Goal: Task Accomplishment & Management: Complete application form

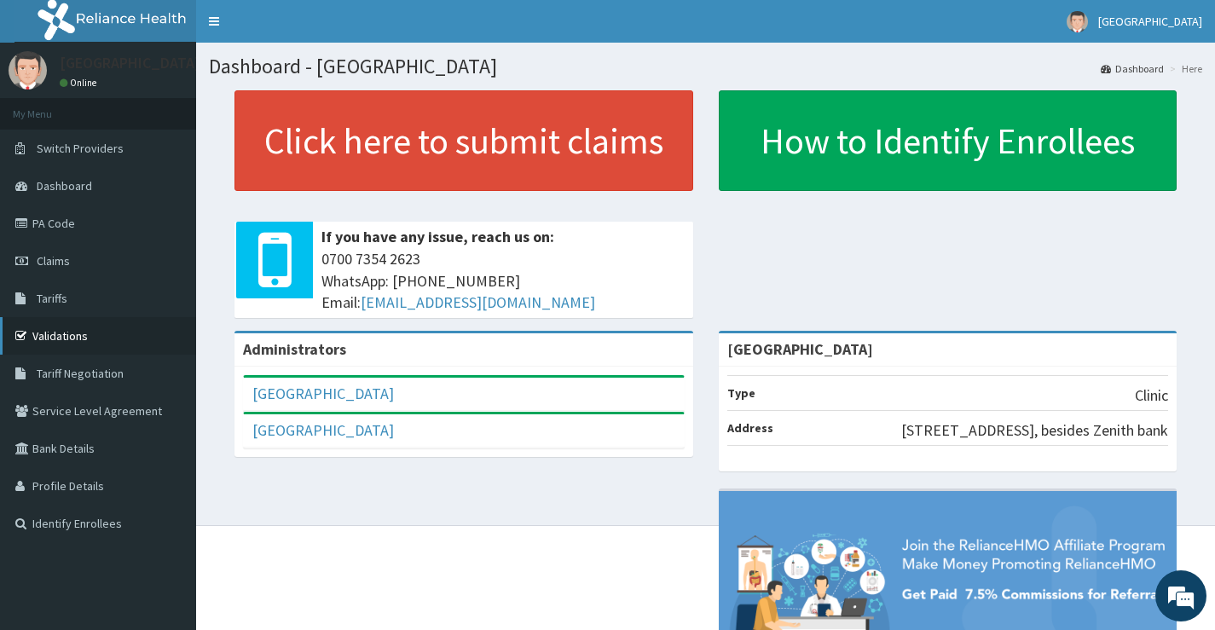
click at [58, 340] on link "Validations" at bounding box center [98, 336] width 196 height 38
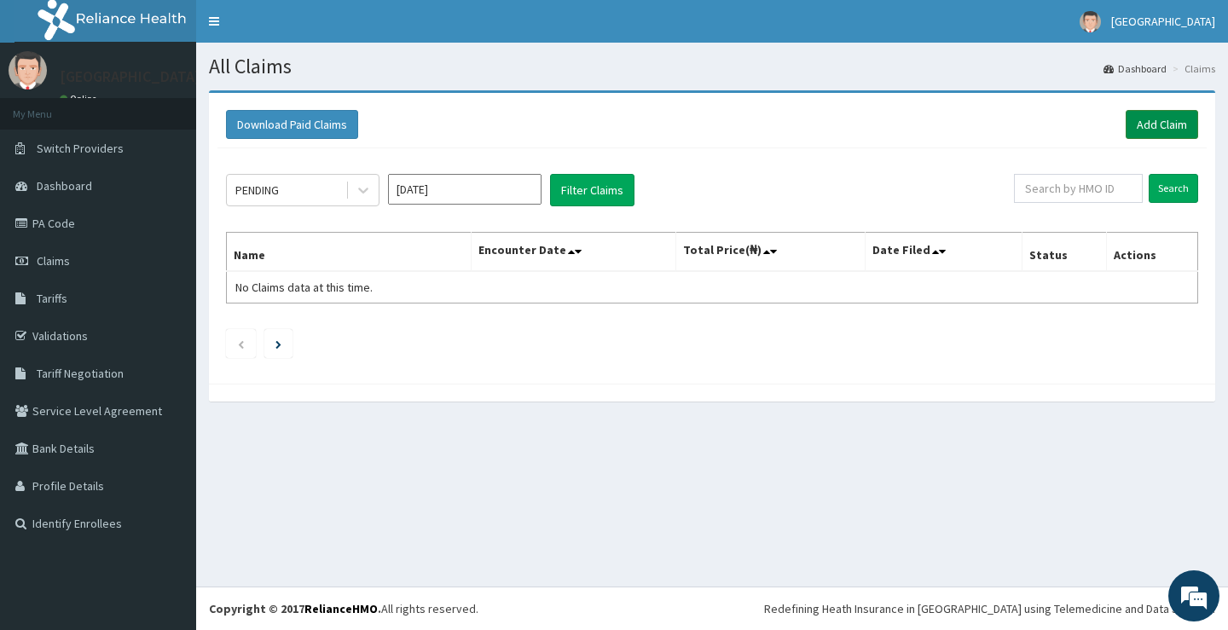
click at [1169, 119] on link "Add Claim" at bounding box center [1161, 124] width 72 height 29
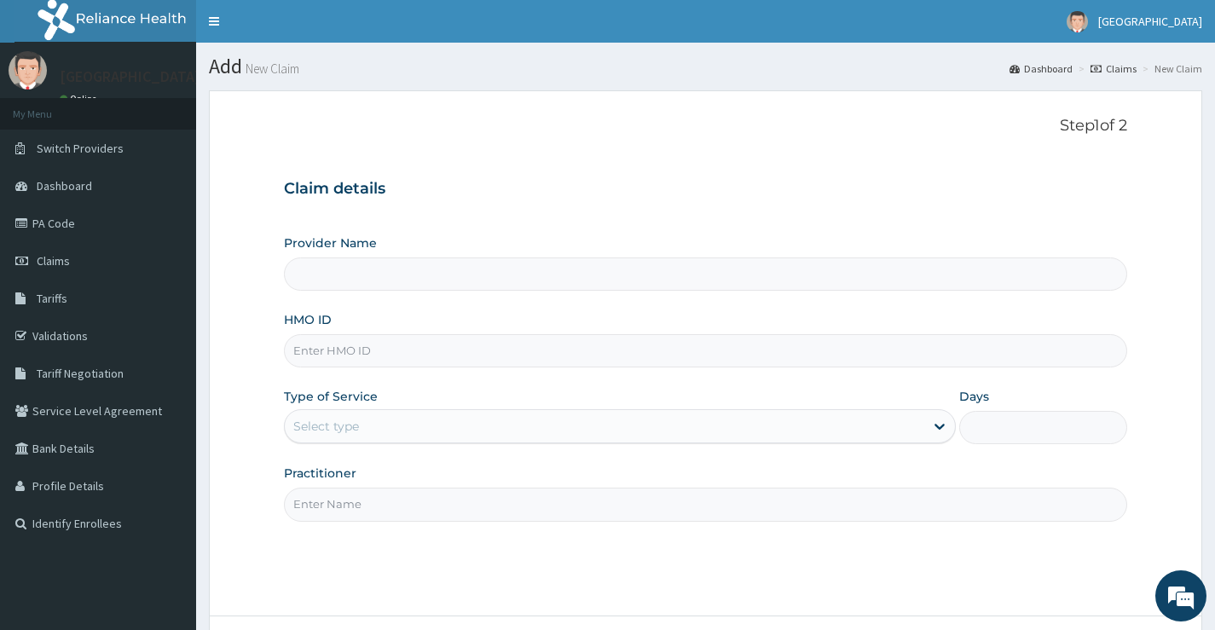
type input "[GEOGRAPHIC_DATA]"
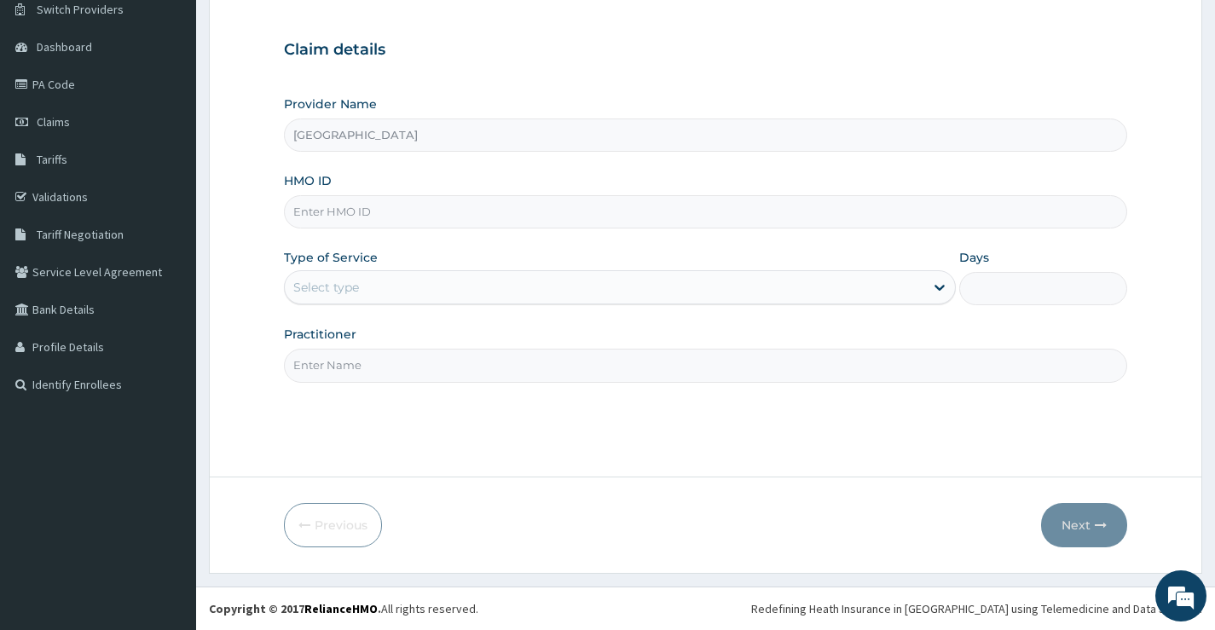
paste input "PIL/10018/A"
type input "PIL/10018/A"
click at [456, 294] on div "Select type" at bounding box center [604, 287] width 639 height 27
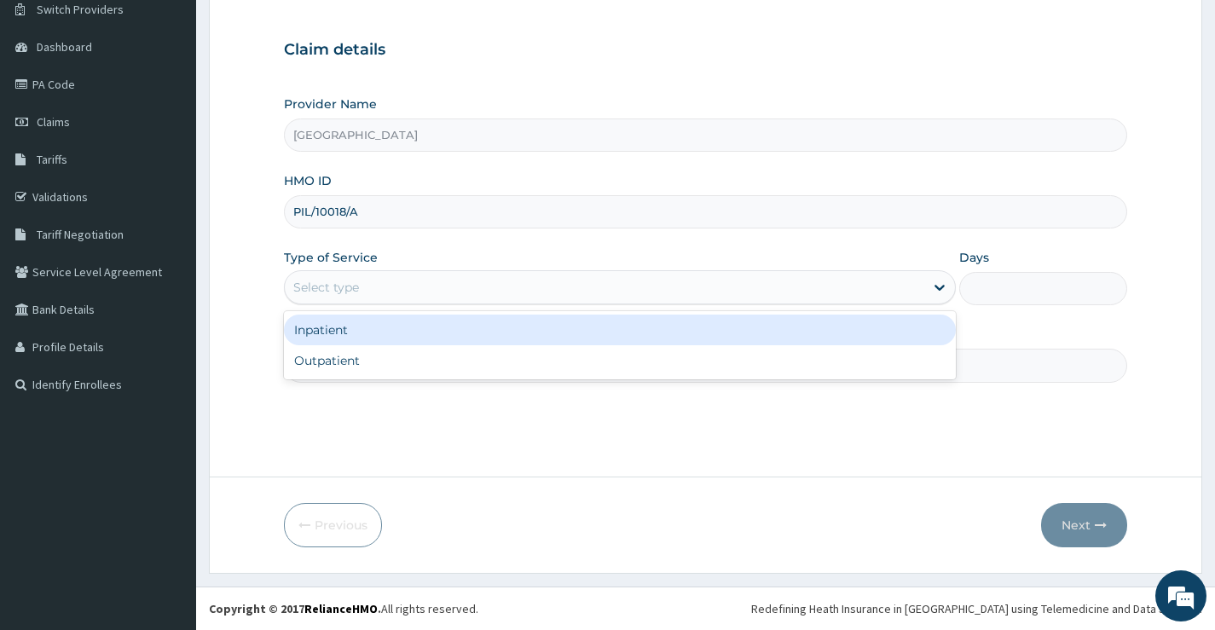
scroll to position [0, 0]
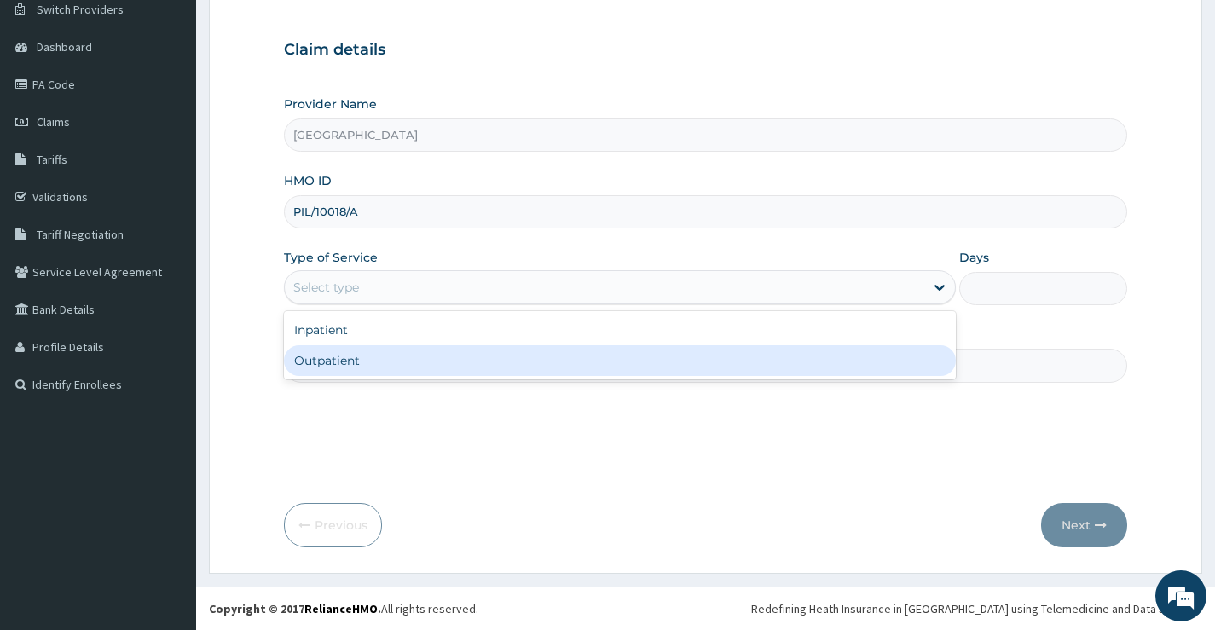
click at [402, 368] on div "Outpatient" at bounding box center [620, 360] width 672 height 31
type input "1"
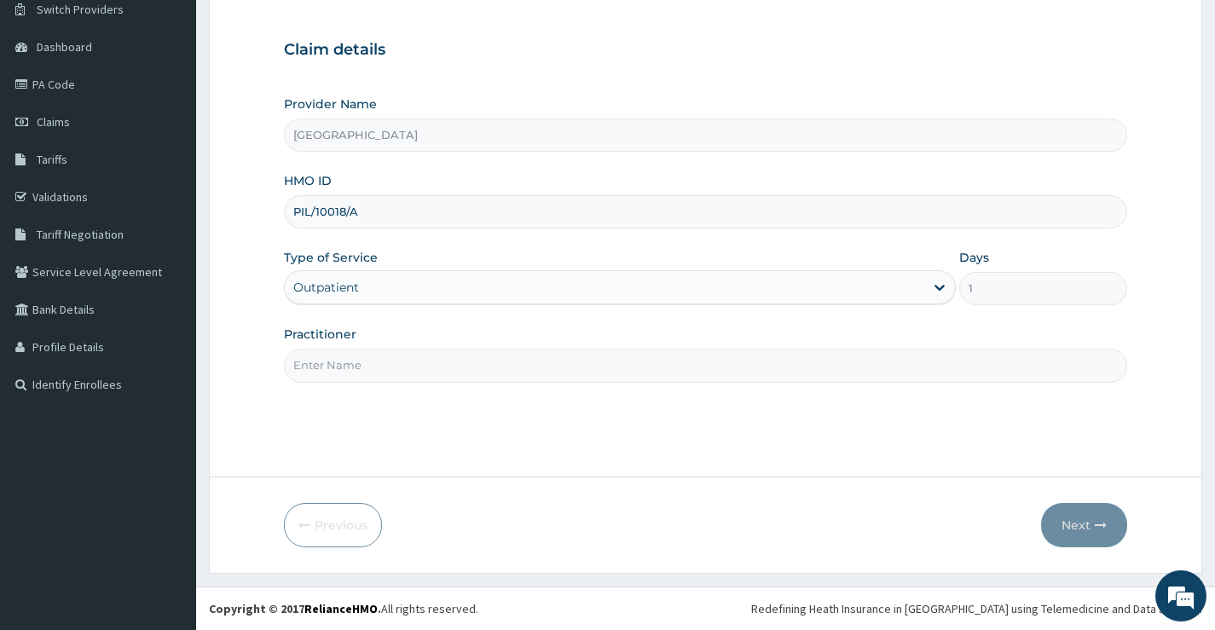
click at [743, 366] on input "Practitioner" at bounding box center [705, 365] width 843 height 33
type input "DR EMMANUEL"
click at [1085, 530] on button "Next" at bounding box center [1084, 525] width 86 height 44
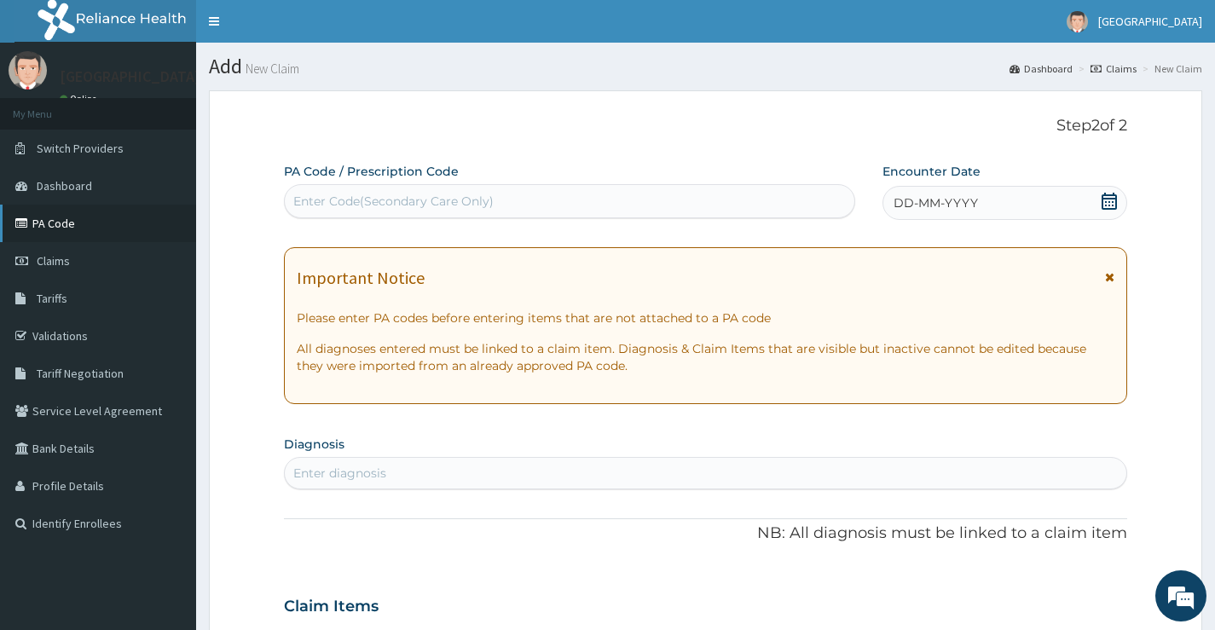
click at [73, 223] on link "PA Code" at bounding box center [98, 224] width 196 height 38
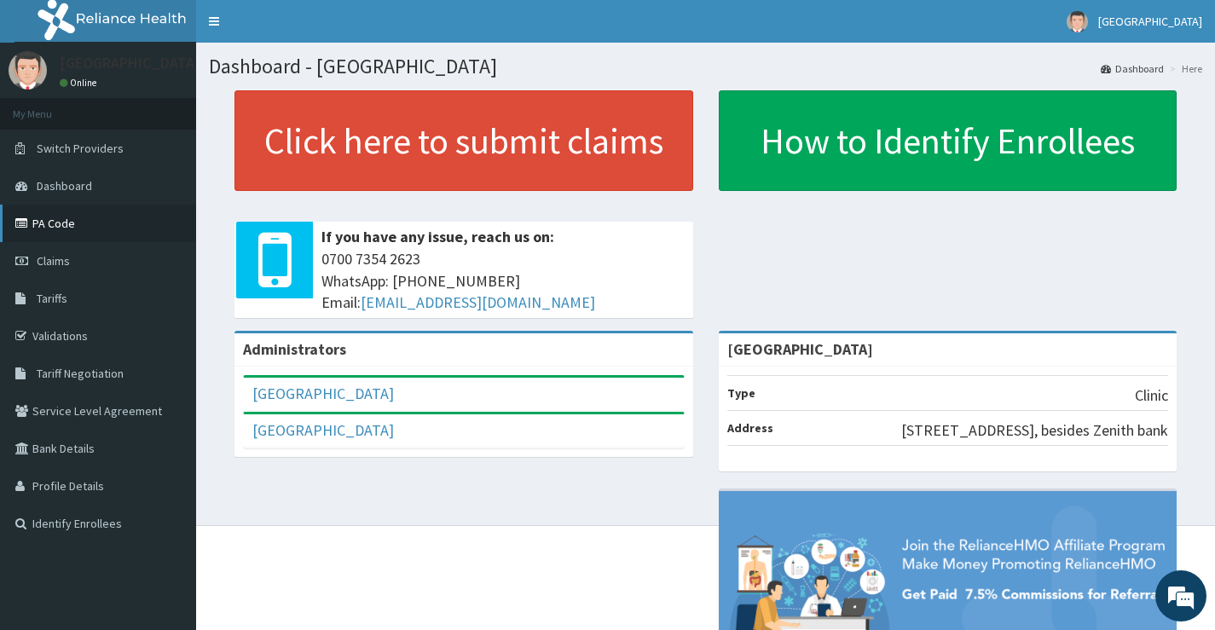
click at [82, 229] on link "PA Code" at bounding box center [98, 224] width 196 height 38
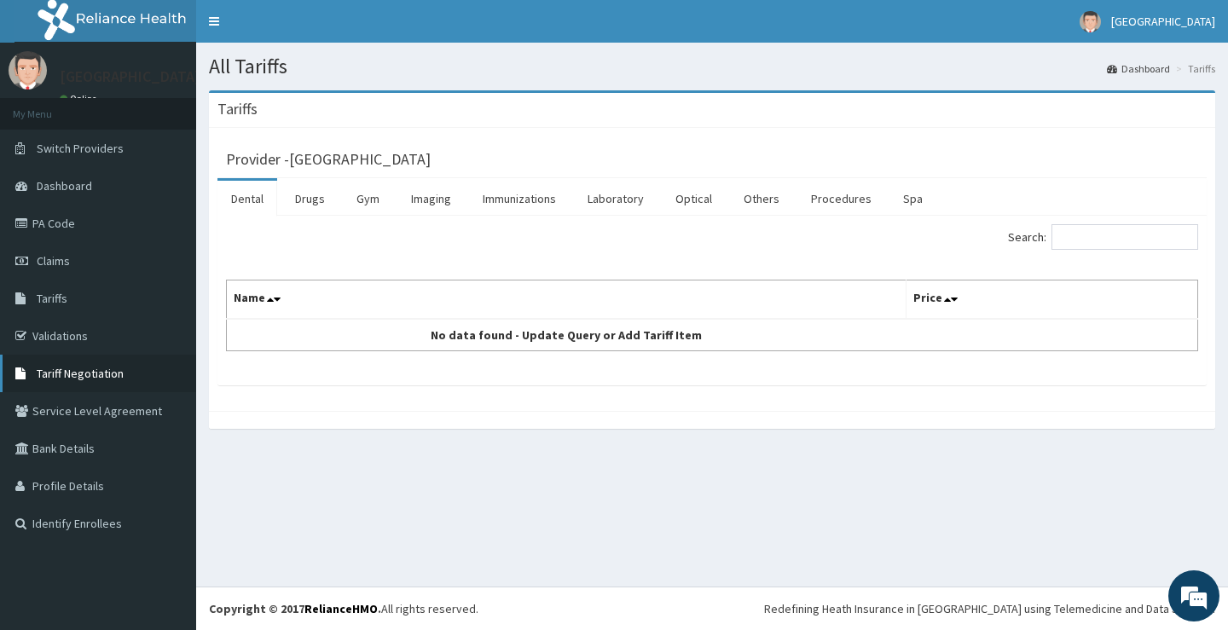
click at [70, 380] on span "Tariff Negotiation" at bounding box center [80, 373] width 87 height 15
click at [308, 202] on link "Drugs" at bounding box center [309, 199] width 57 height 36
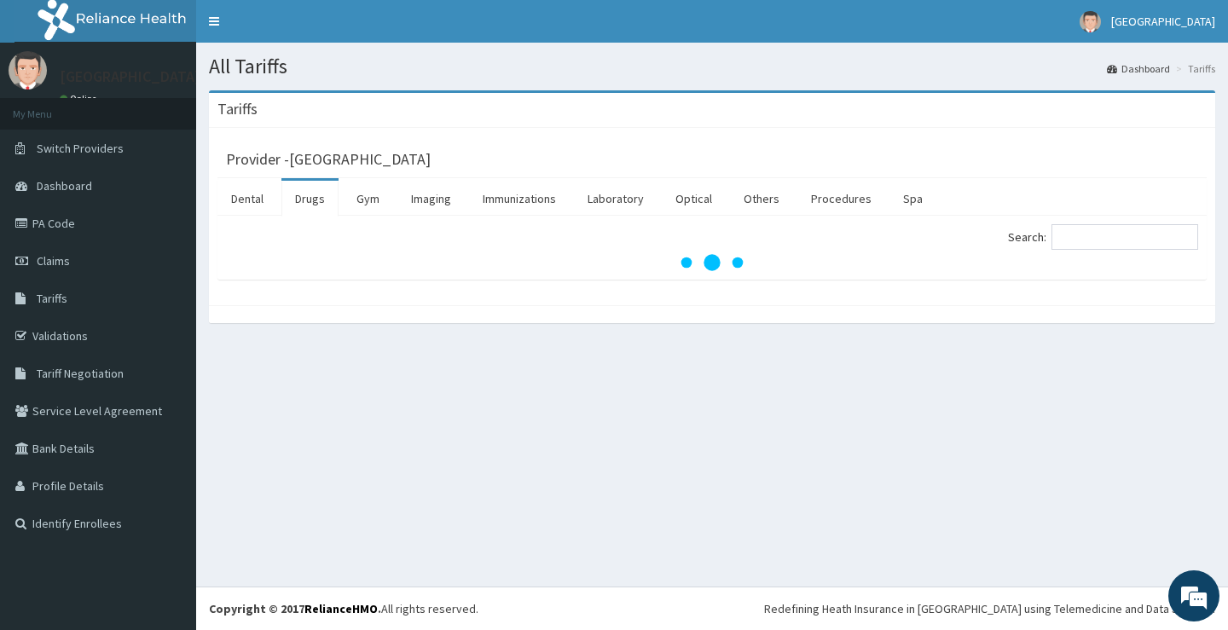
click at [307, 202] on link "Drugs" at bounding box center [309, 199] width 57 height 36
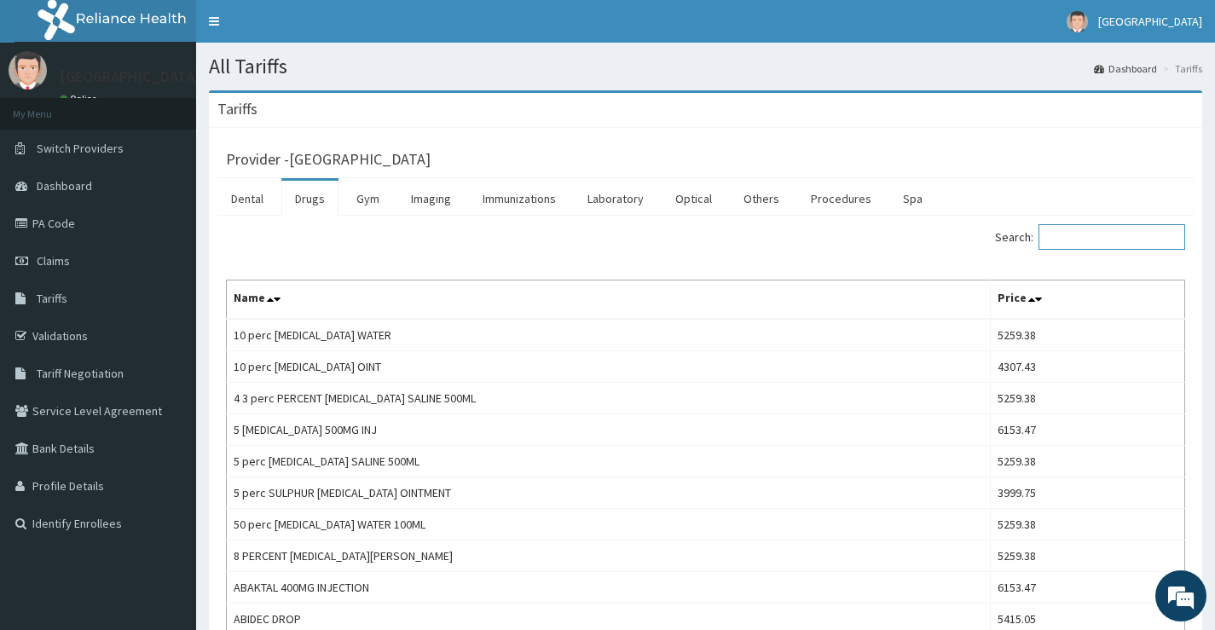
click at [1089, 246] on input "Search:" at bounding box center [1111, 237] width 147 height 26
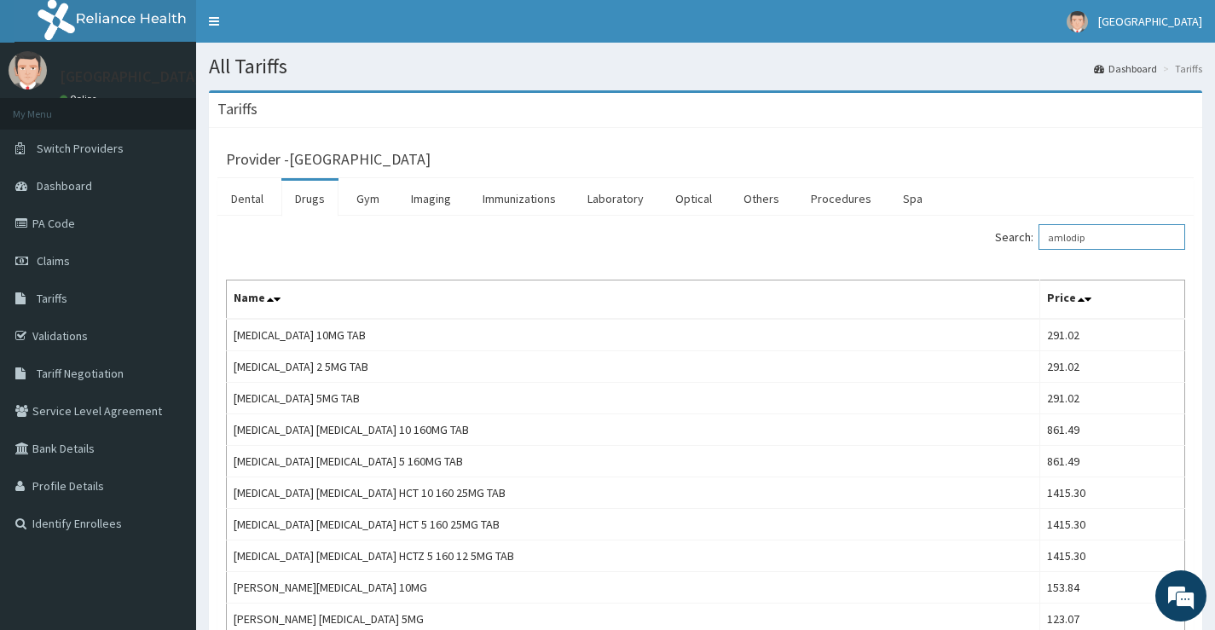
type input "amlodip"
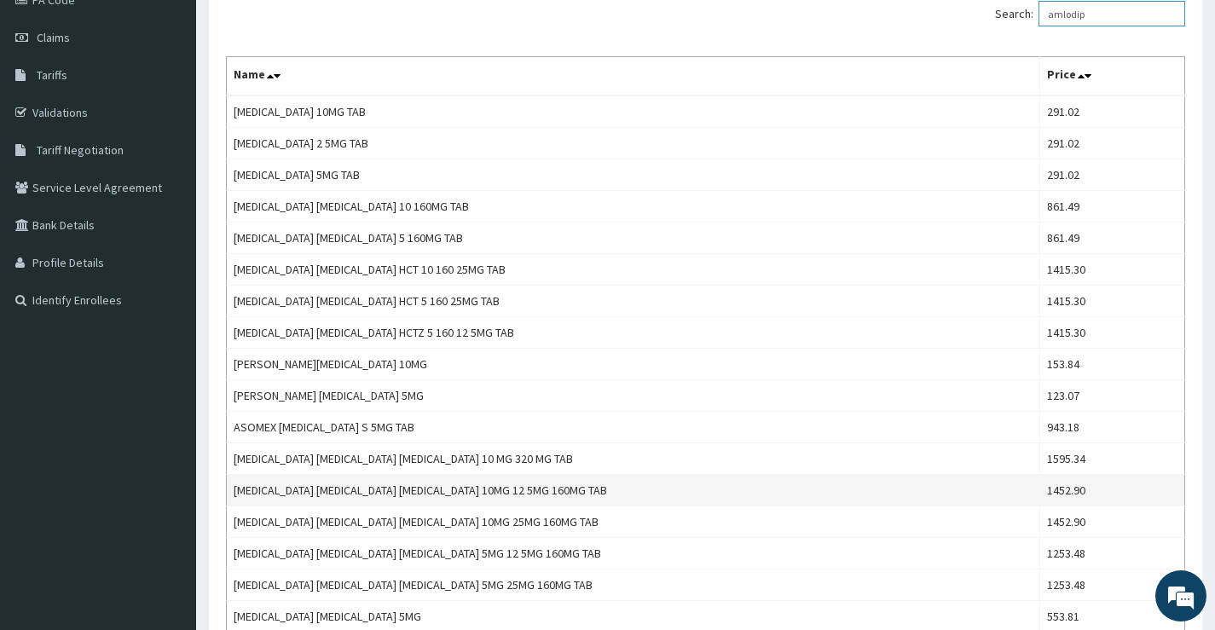
scroll to position [426, 0]
